Goal: Transaction & Acquisition: Purchase product/service

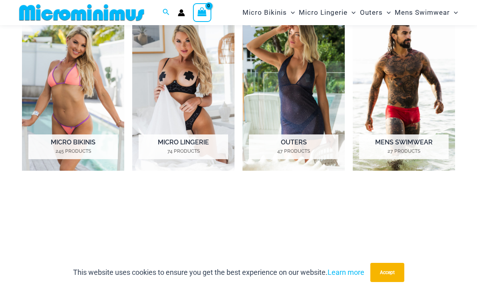
scroll to position [530, 0]
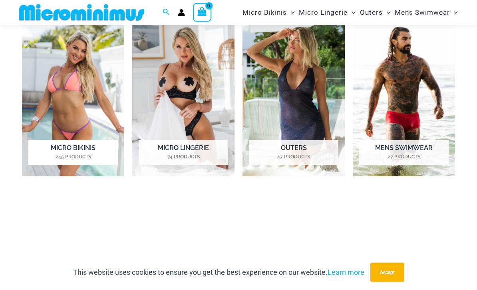
click at [51, 108] on img "Visit product category Micro Bikinis" at bounding box center [73, 97] width 102 height 159
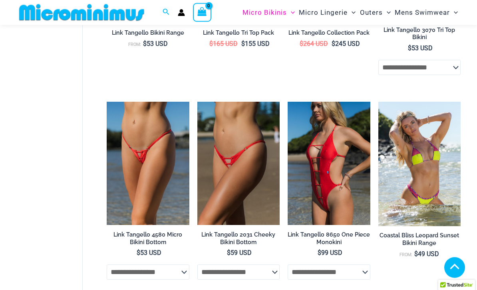
scroll to position [804, 0]
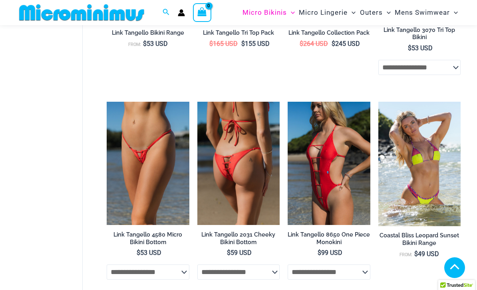
click at [210, 155] on img at bounding box center [238, 164] width 82 height 124
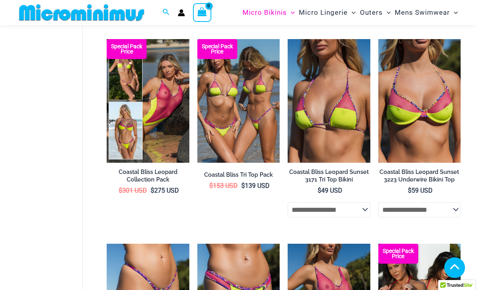
scroll to position [1070, 0]
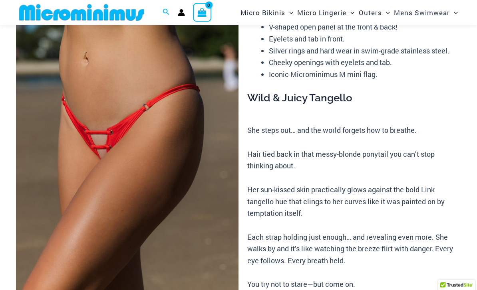
scroll to position [73, 0]
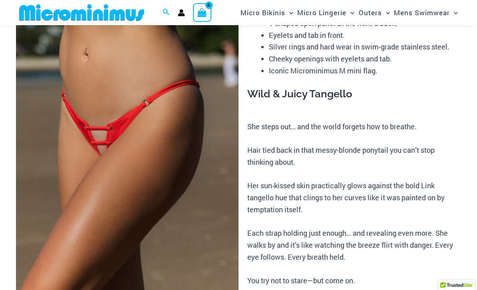
click at [84, 141] on img at bounding box center [127, 142] width 222 height 334
click at [236, 290] on img at bounding box center [127, 142] width 222 height 334
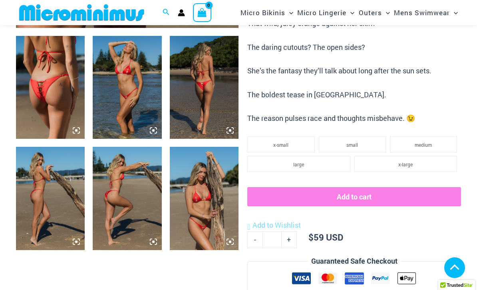
scroll to position [353, 0]
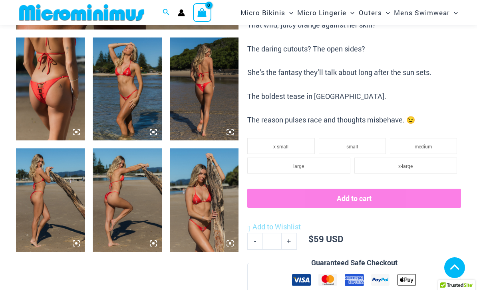
click at [213, 98] on img at bounding box center [204, 89] width 69 height 103
click at [204, 96] on img at bounding box center [204, 89] width 69 height 103
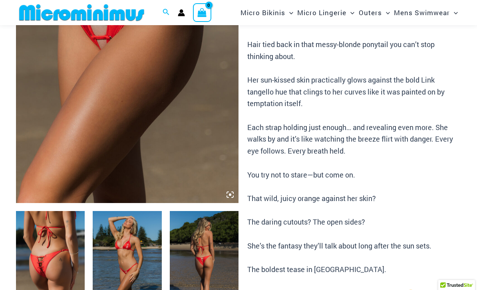
scroll to position [273, 0]
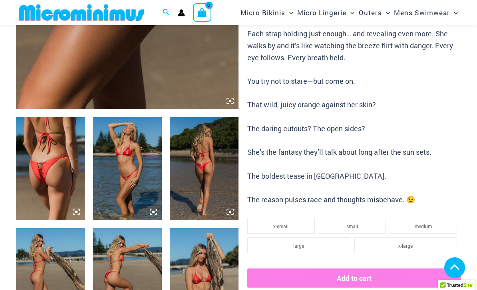
click at [213, 180] on img at bounding box center [204, 168] width 69 height 103
click at [232, 210] on icon at bounding box center [229, 211] width 7 height 7
click at [232, 212] on icon at bounding box center [229, 211] width 7 height 7
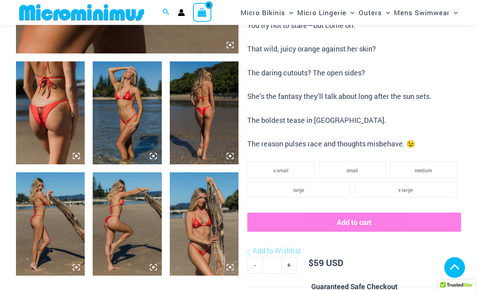
click at [214, 144] on img at bounding box center [204, 113] width 69 height 103
click at [213, 144] on img at bounding box center [204, 112] width 69 height 103
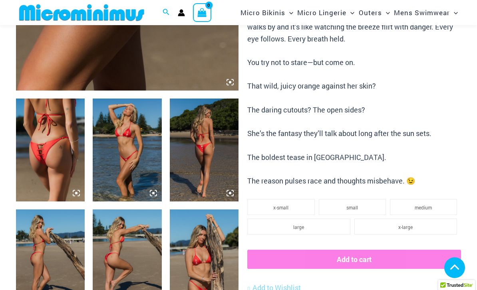
scroll to position [295, 0]
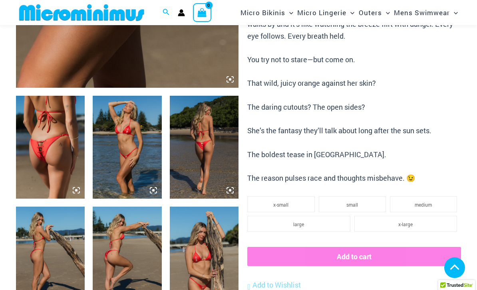
click at [47, 135] on img at bounding box center [50, 147] width 69 height 103
click at [44, 120] on img at bounding box center [50, 147] width 69 height 103
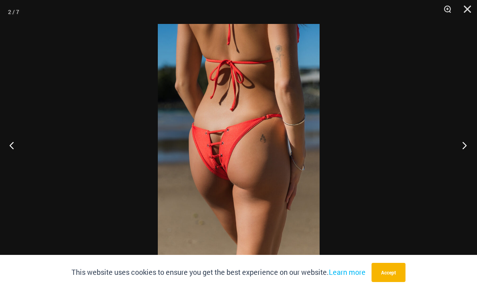
click at [466, 149] on button "Next" at bounding box center [462, 145] width 30 height 40
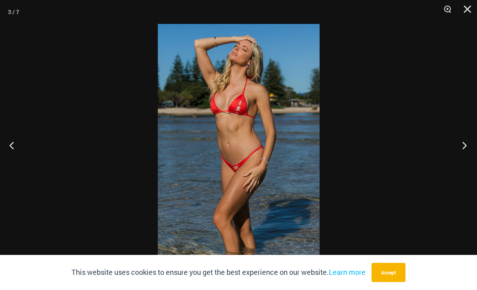
click at [465, 149] on button "Next" at bounding box center [462, 145] width 30 height 40
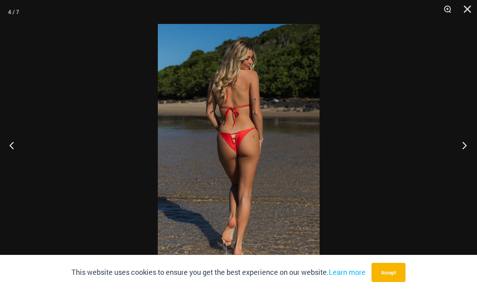
click at [464, 150] on button "Next" at bounding box center [462, 145] width 30 height 40
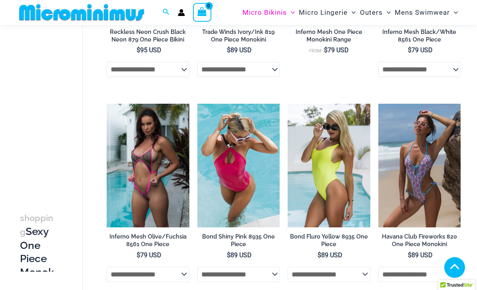
scroll to position [394, 0]
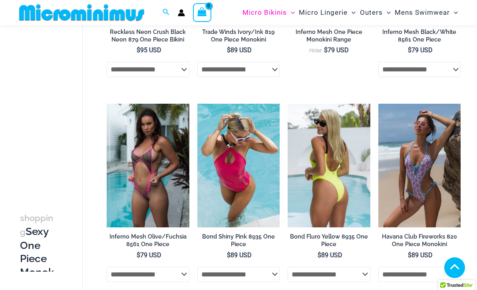
click at [321, 139] on img at bounding box center [328, 166] width 82 height 124
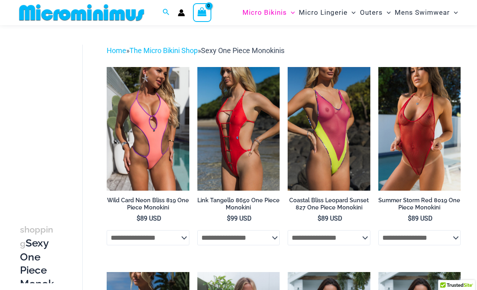
scroll to position [0, 0]
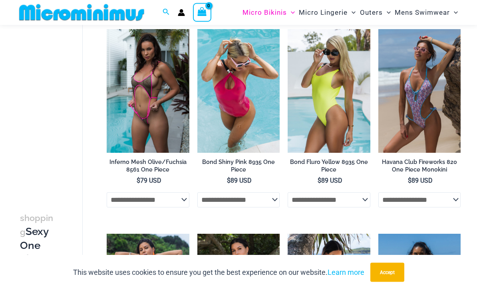
scroll to position [469, 0]
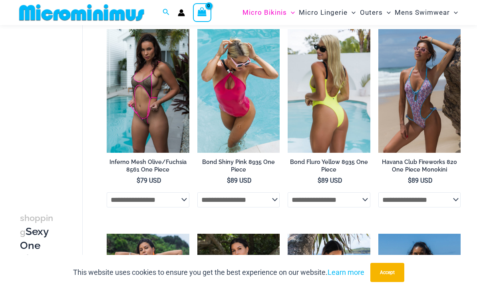
click at [352, 125] on img at bounding box center [328, 91] width 82 height 124
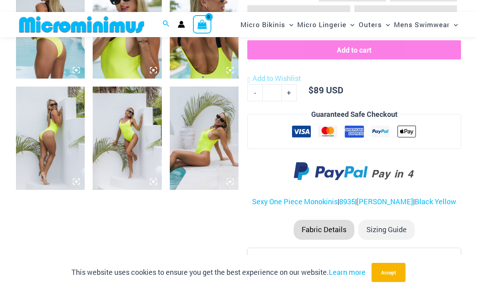
scroll to position [407, 0]
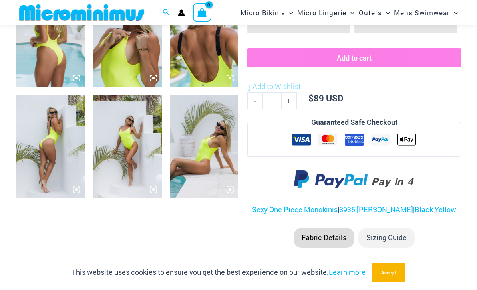
click at [212, 159] on img at bounding box center [204, 146] width 69 height 103
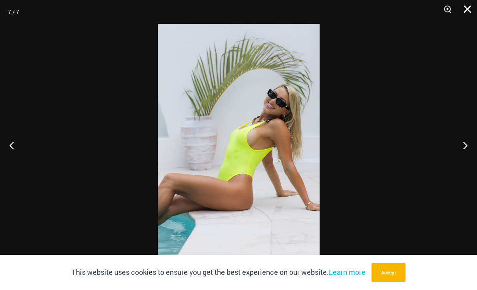
click at [466, 11] on button "Close" at bounding box center [464, 12] width 20 height 24
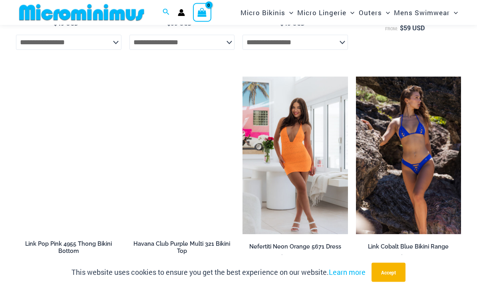
scroll to position [1469, 0]
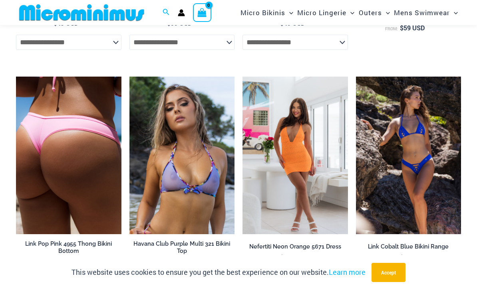
click at [38, 125] on img at bounding box center [68, 156] width 105 height 158
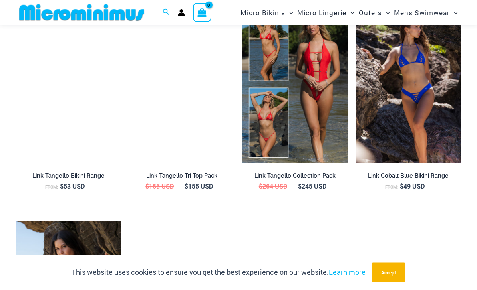
scroll to position [942, 0]
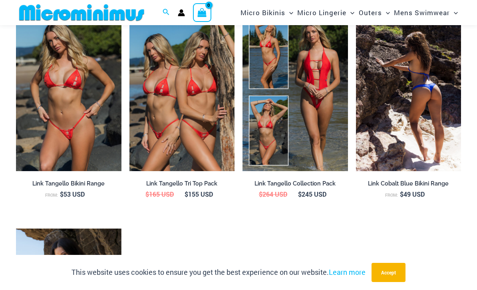
click at [441, 151] on img at bounding box center [408, 93] width 105 height 158
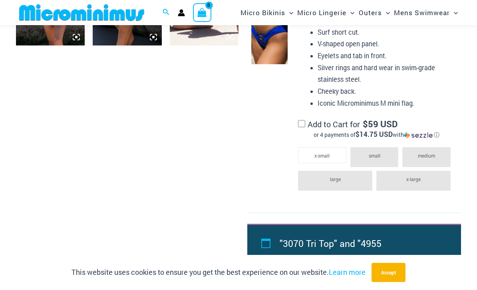
scroll to position [560, 0]
